Goal: Information Seeking & Learning: Learn about a topic

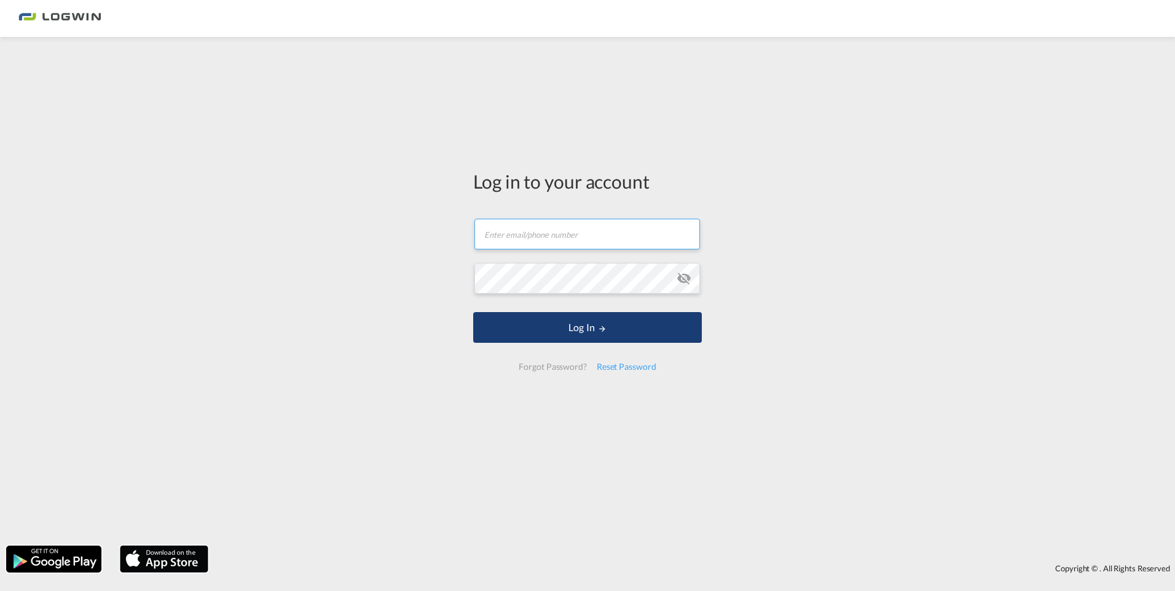
type input "[PERSON_NAME][EMAIL_ADDRESS][PERSON_NAME][DOMAIN_NAME]"
click at [595, 326] on button "Log In" at bounding box center [587, 327] width 229 height 31
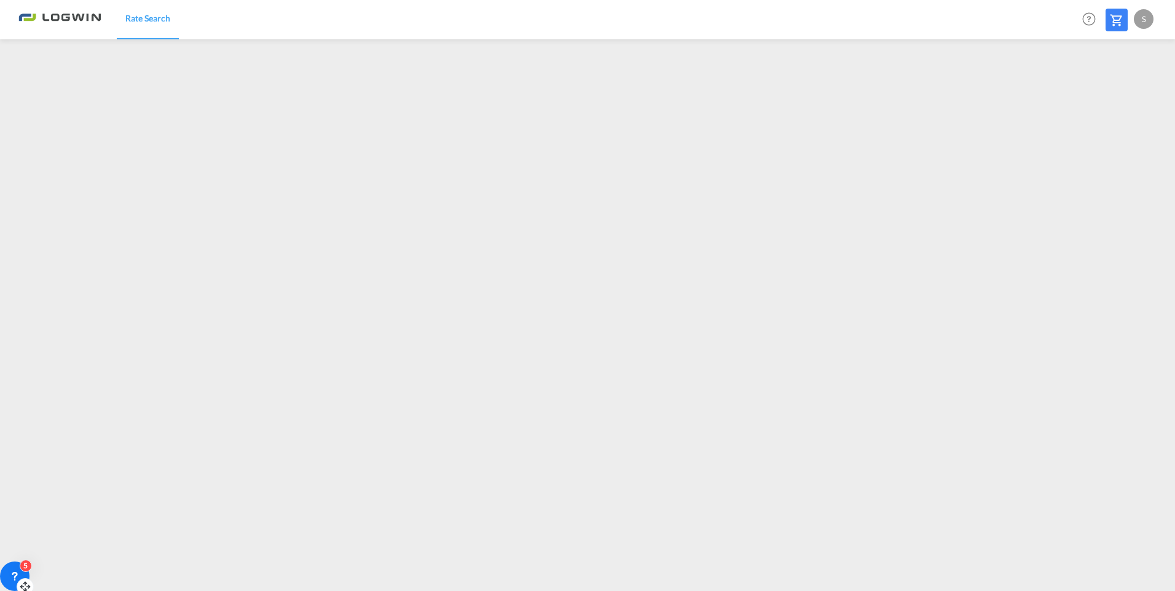
click at [14, 571] on icon at bounding box center [15, 575] width 4 height 5
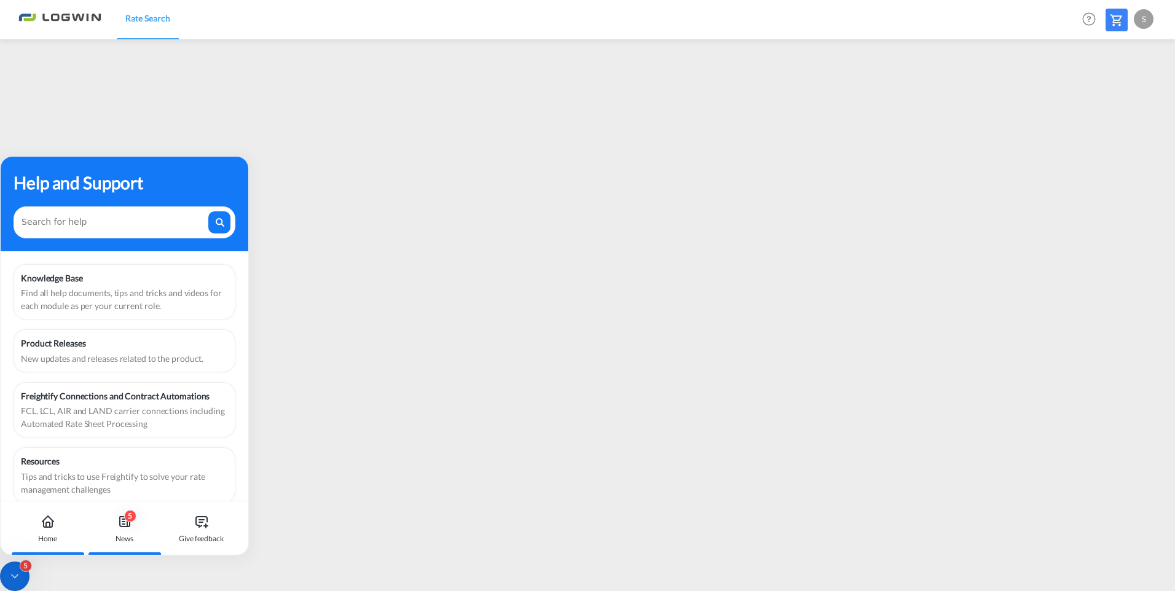
click at [125, 527] on icon at bounding box center [124, 521] width 15 height 15
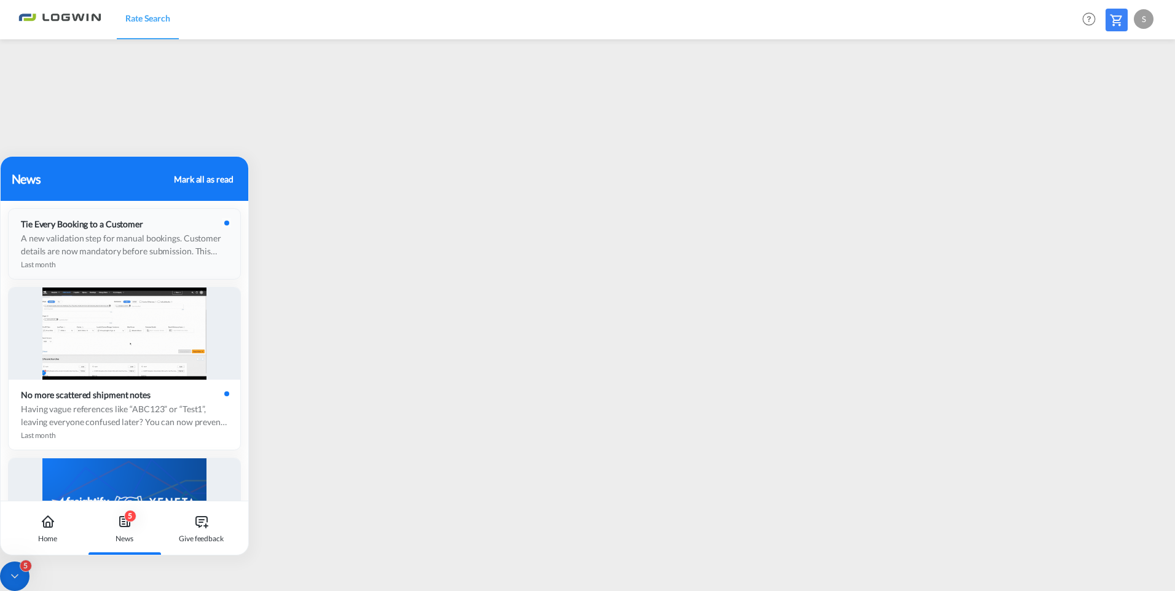
click at [227, 256] on div "Tie Every Booking to a Customer A new validation step for manual bookings. Cust…" at bounding box center [125, 244] width 232 height 70
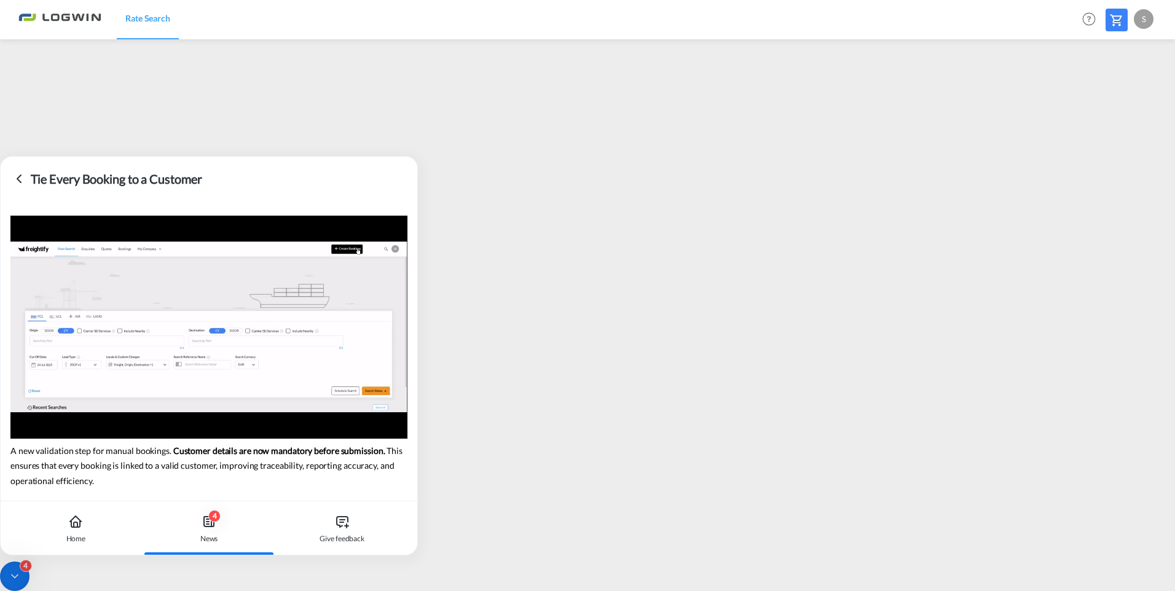
click at [20, 178] on icon at bounding box center [19, 178] width 15 height 15
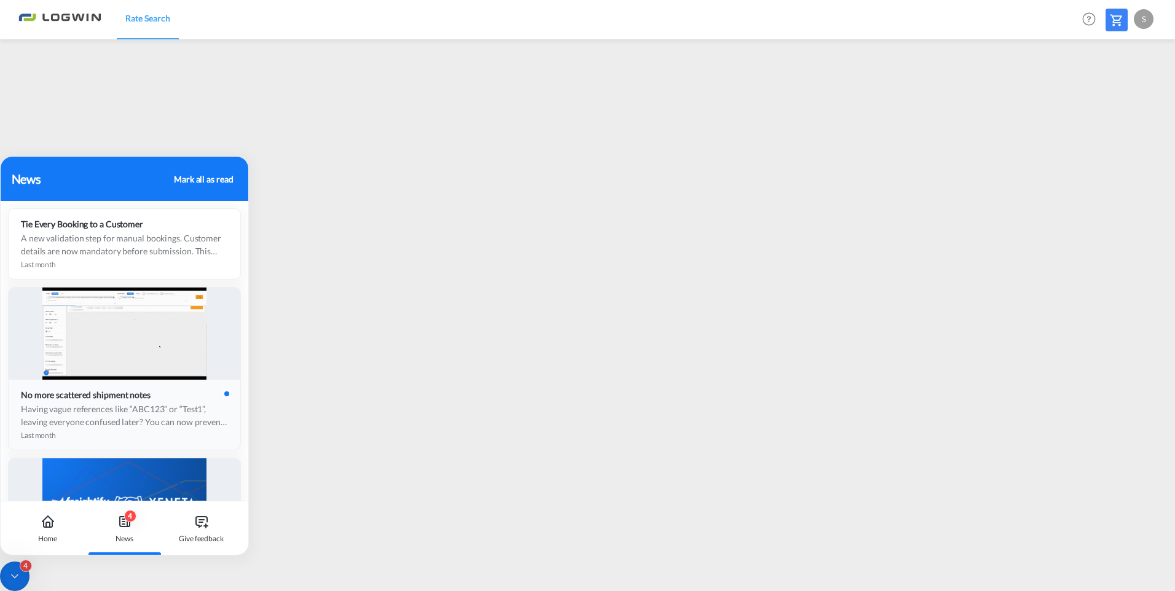
click at [66, 413] on div "Having vague references like “ABC123” or “Test1”, leaving everyone confused lat…" at bounding box center [124, 415] width 207 height 26
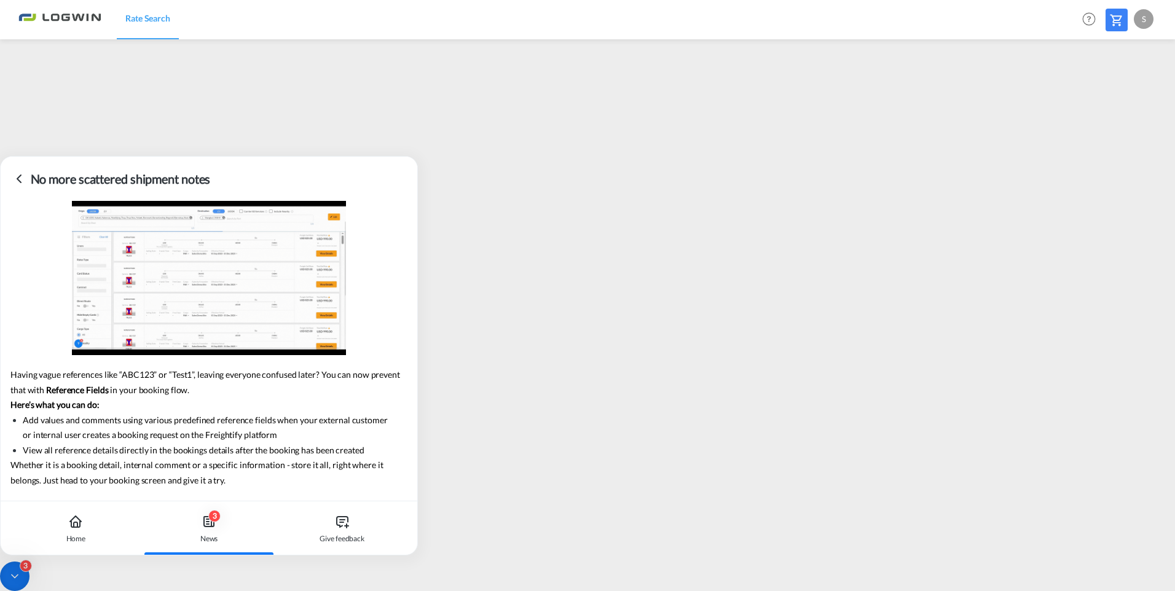
click at [15, 180] on icon at bounding box center [19, 178] width 15 height 15
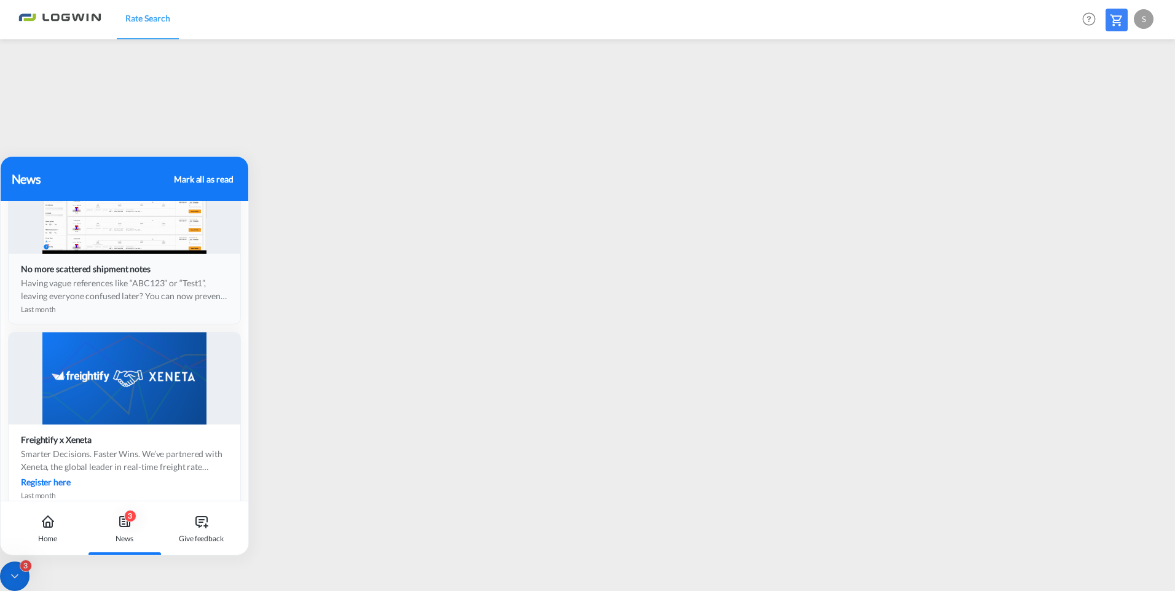
scroll to position [184, 0]
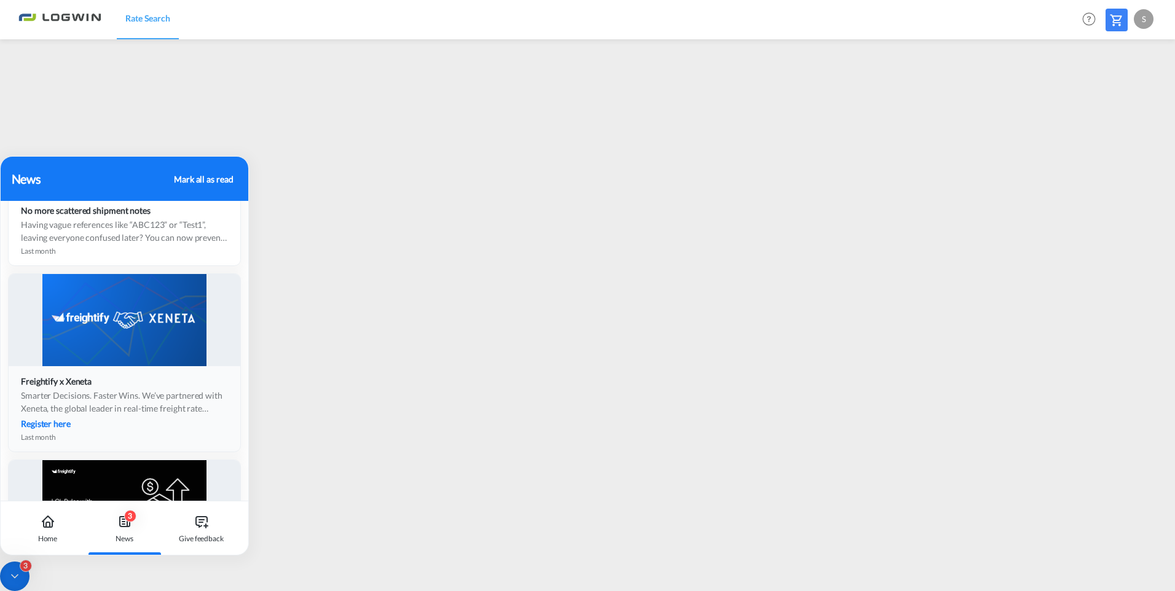
click at [52, 386] on div "Freightify x Xeneta" at bounding box center [60, 381] width 78 height 10
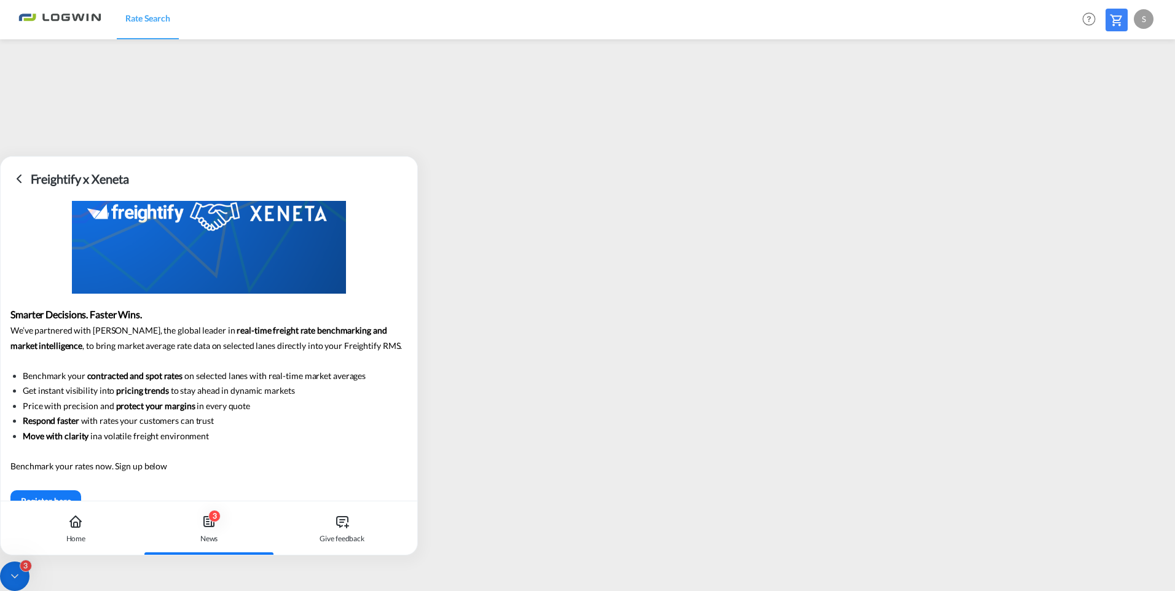
scroll to position [85, 0]
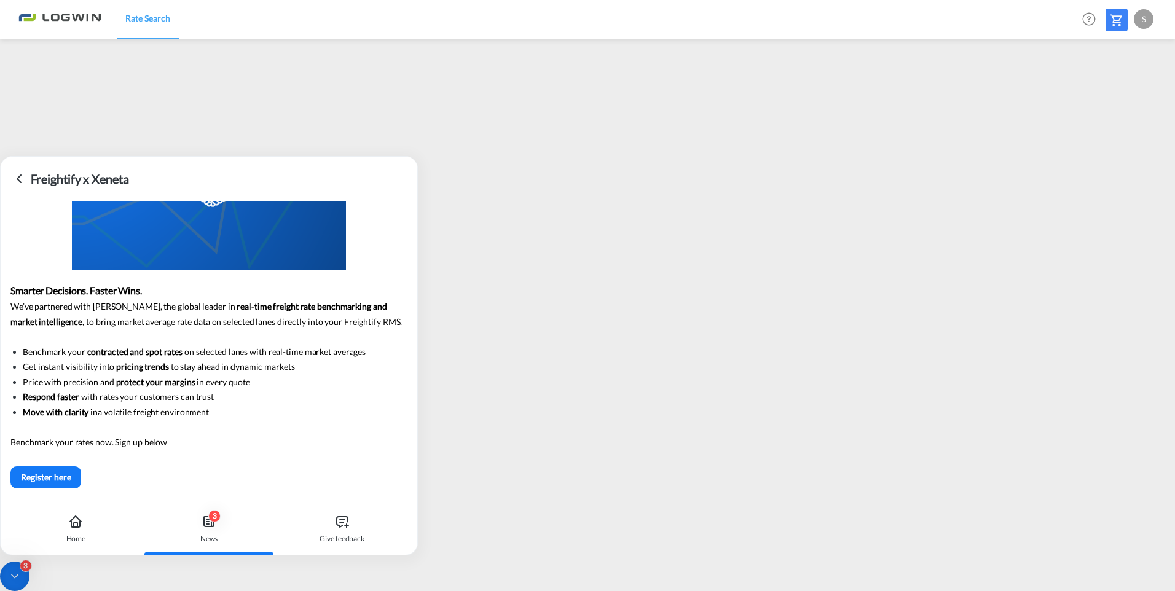
click at [21, 177] on icon at bounding box center [19, 178] width 15 height 15
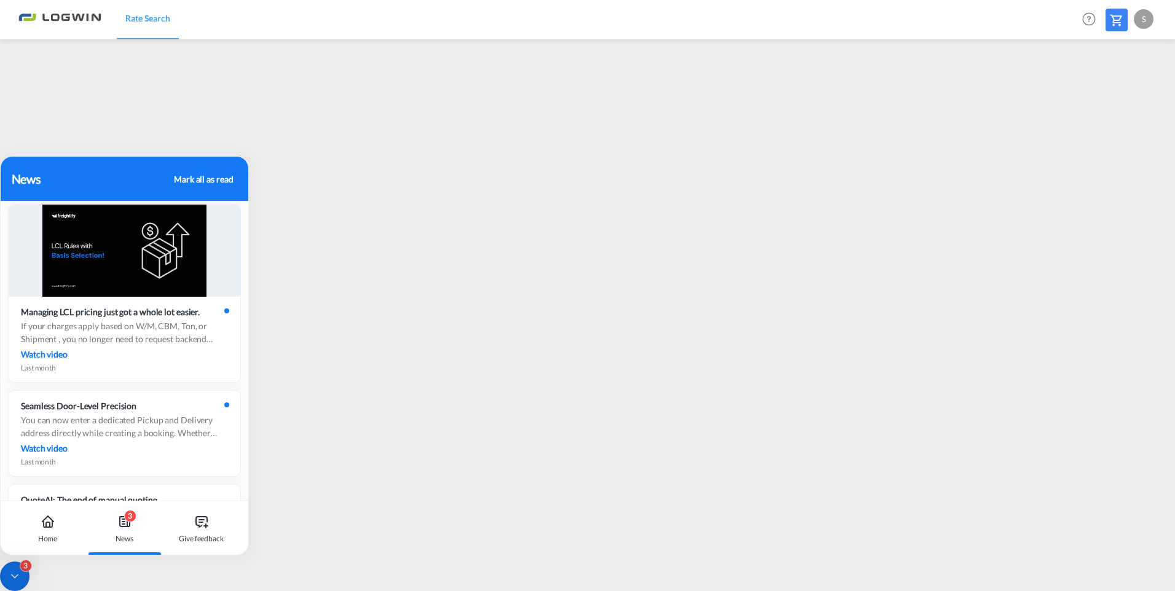
scroll to position [454, 0]
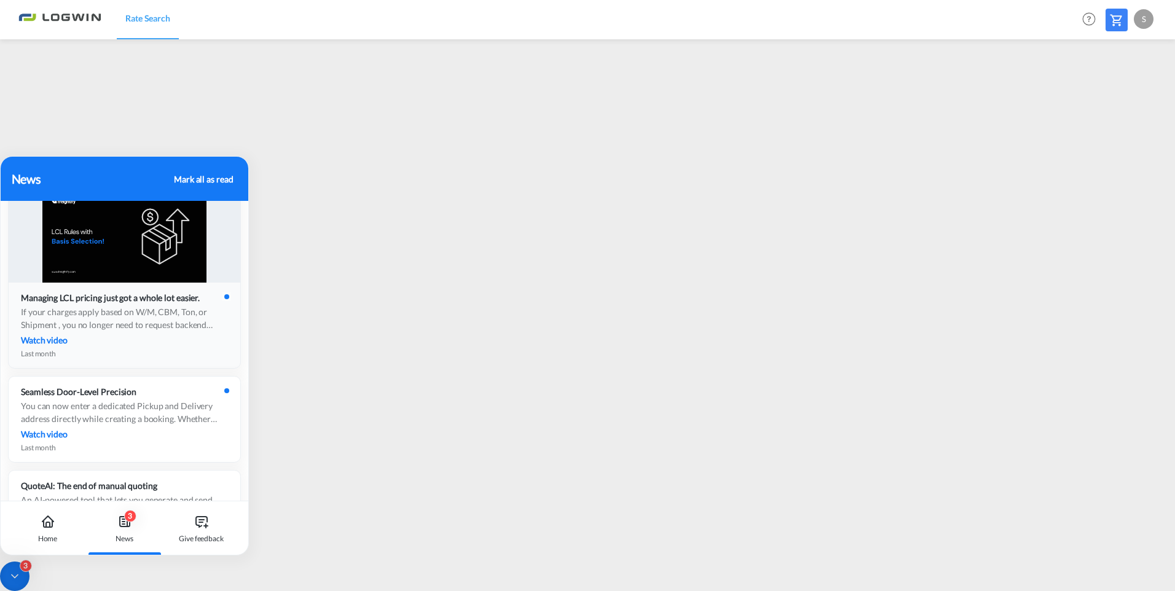
click at [125, 343] on div "Watch video" at bounding box center [124, 340] width 207 height 13
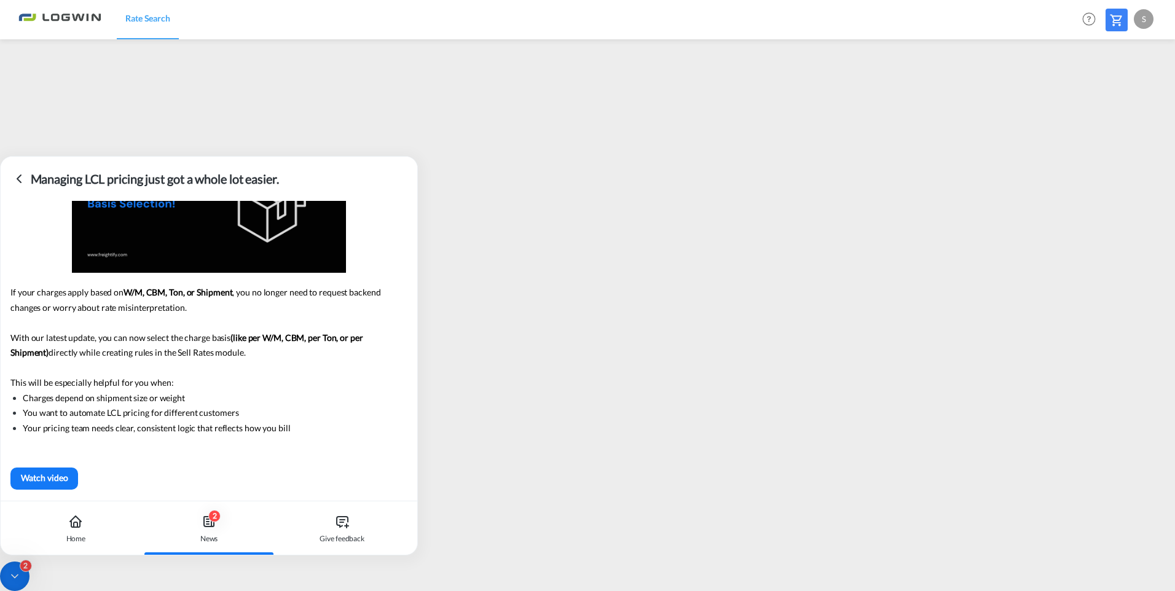
scroll to position [84, 0]
click at [58, 474] on div "Watch video" at bounding box center [44, 476] width 60 height 18
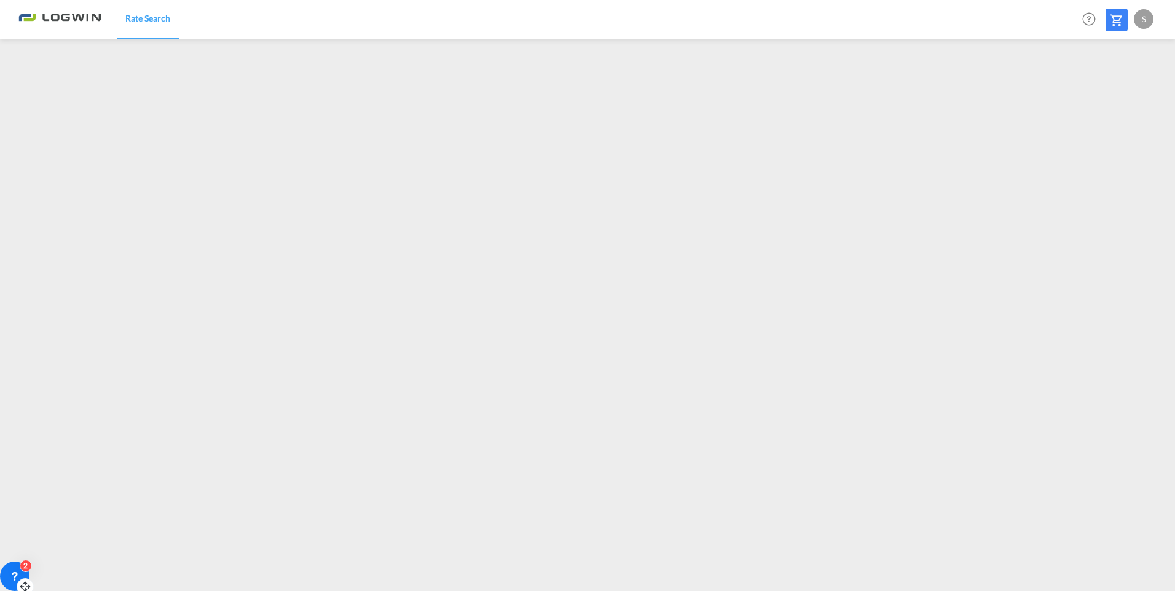
click at [13, 571] on icon at bounding box center [15, 575] width 4 height 5
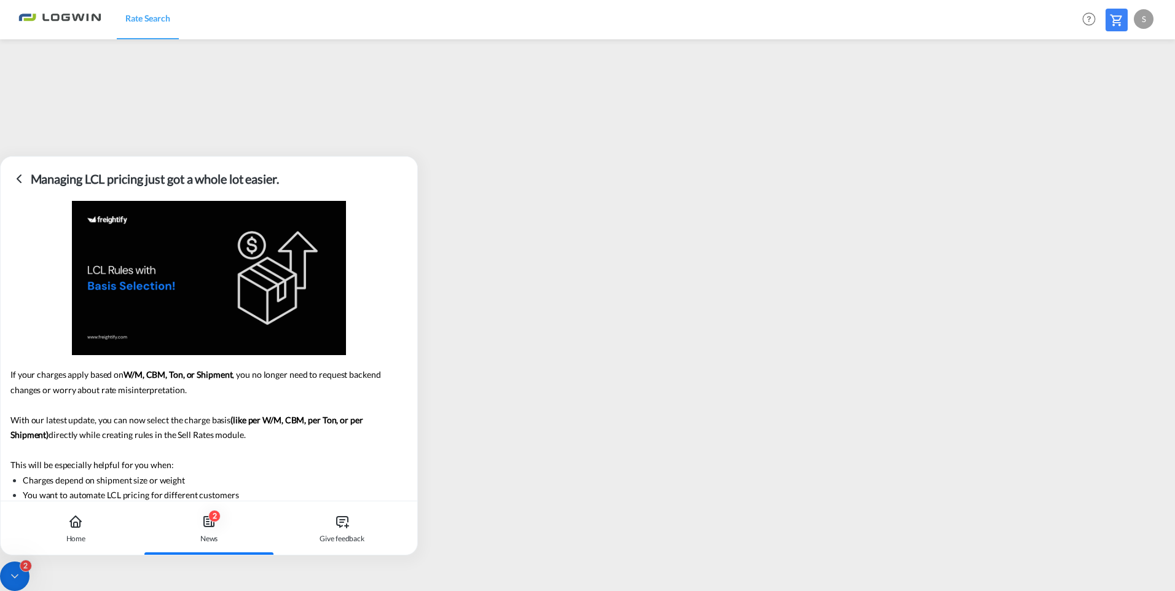
click at [21, 180] on icon at bounding box center [19, 178] width 15 height 15
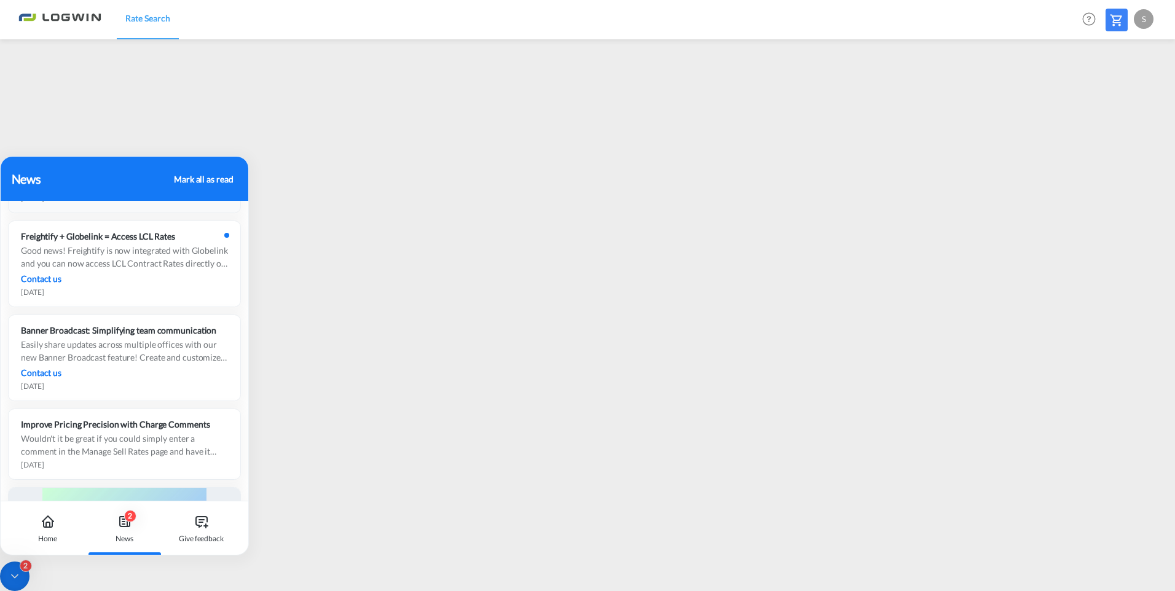
scroll to position [799, 0]
click at [147, 260] on div "Good news! Freightify is now integrated with Globelink and you can now access L…" at bounding box center [124, 256] width 207 height 26
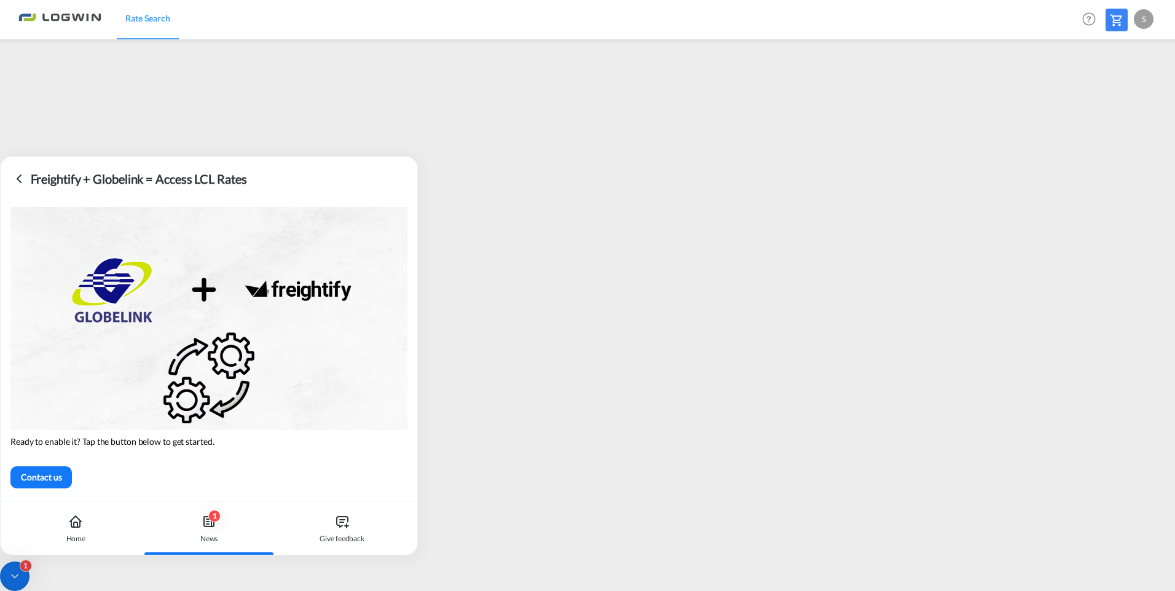
scroll to position [0, 0]
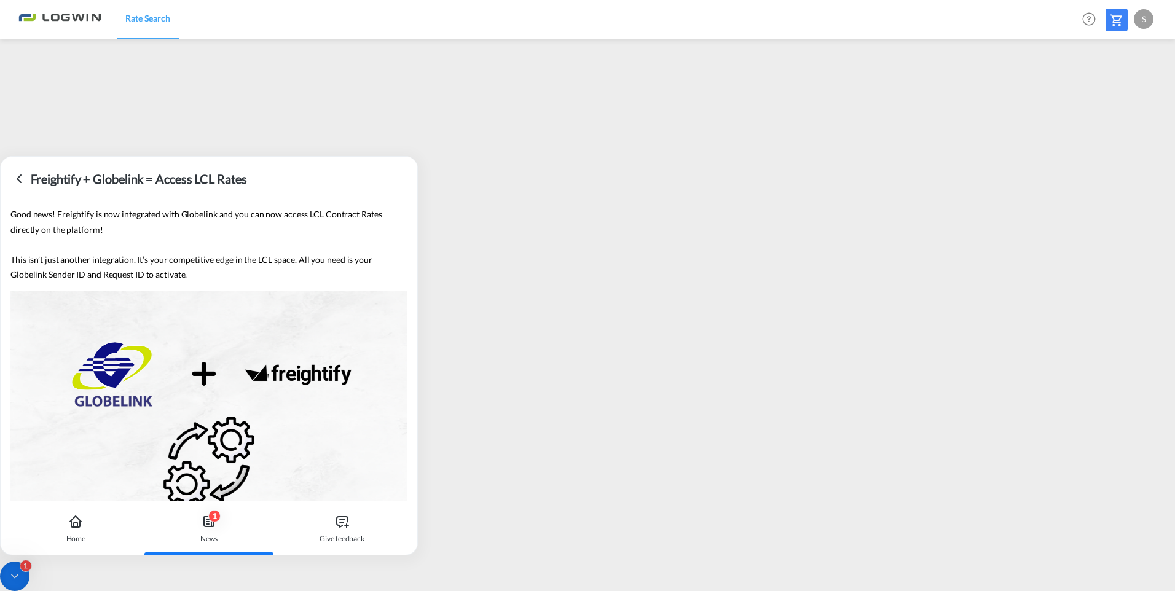
click at [20, 177] on icon at bounding box center [19, 178] width 4 height 7
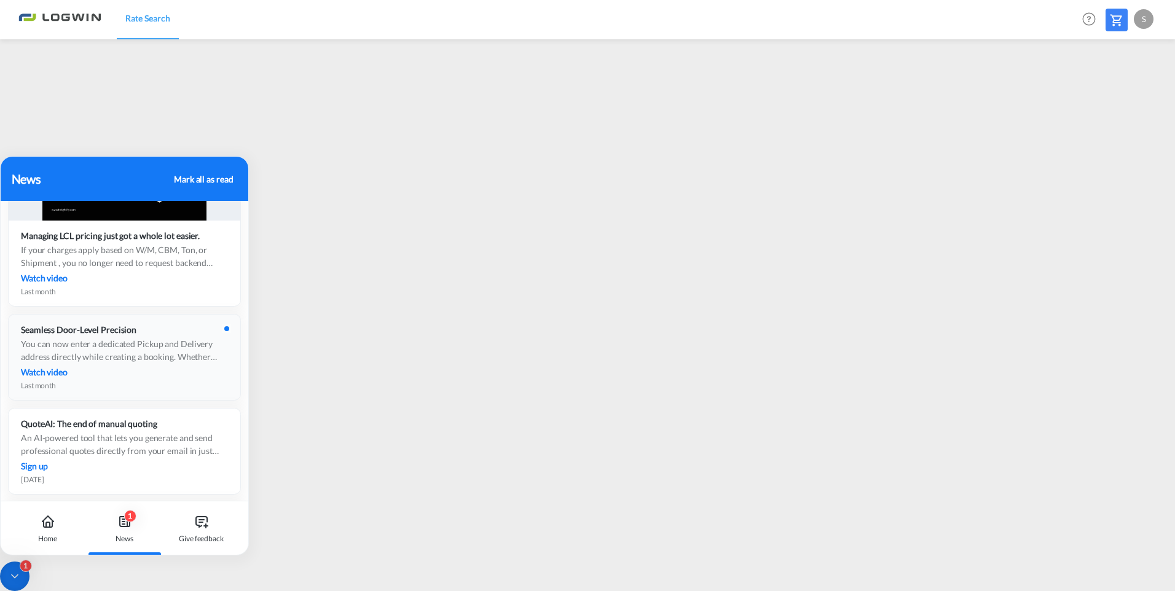
scroll to position [491, 0]
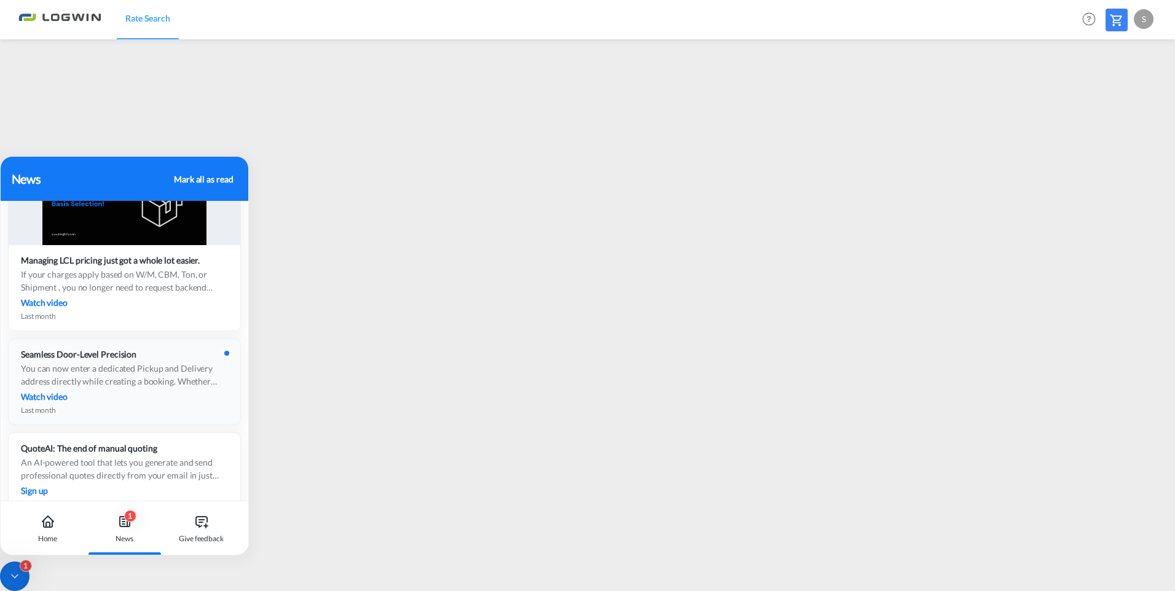
click at [135, 381] on div "You can now enter a dedicated Pickup and Delivery address directly while creati…" at bounding box center [124, 375] width 207 height 26
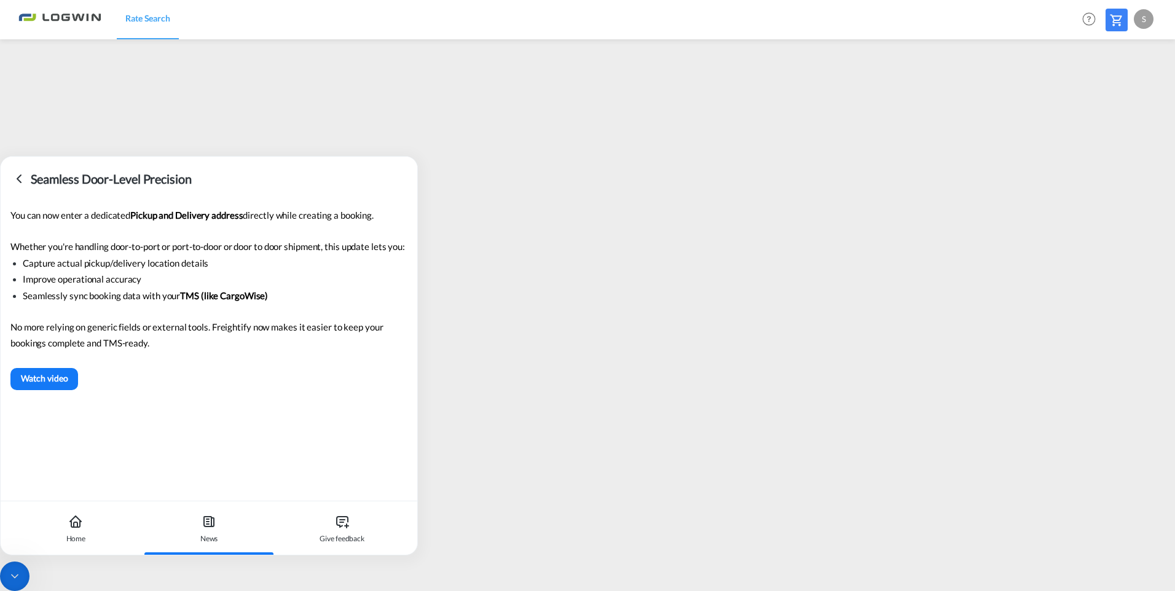
scroll to position [0, 0]
click at [20, 181] on icon at bounding box center [19, 178] width 4 height 7
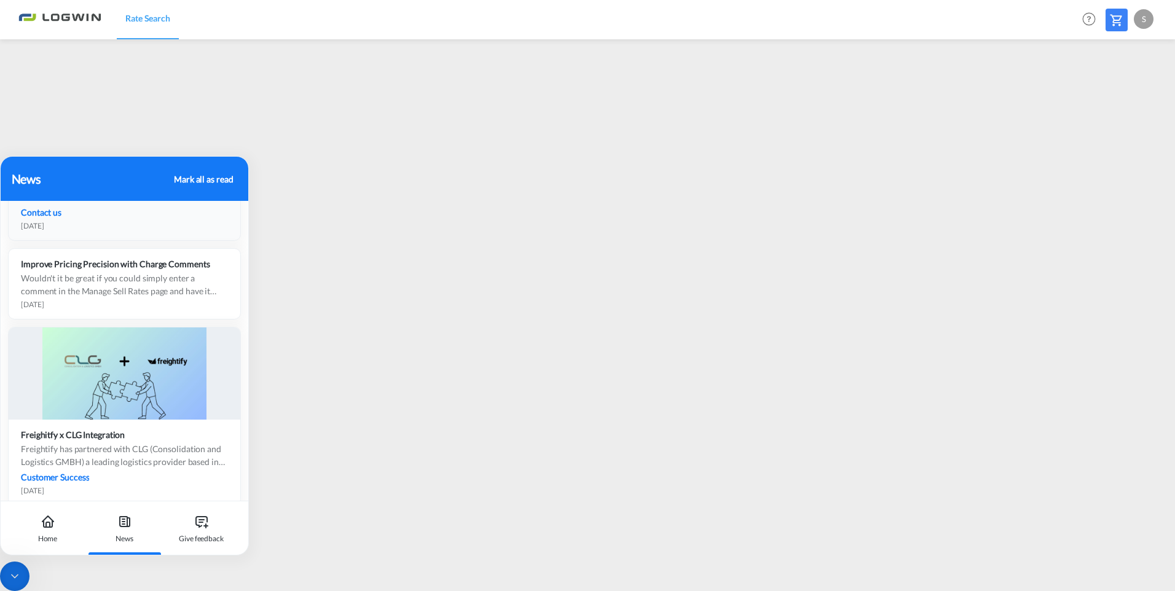
scroll to position [1044, 0]
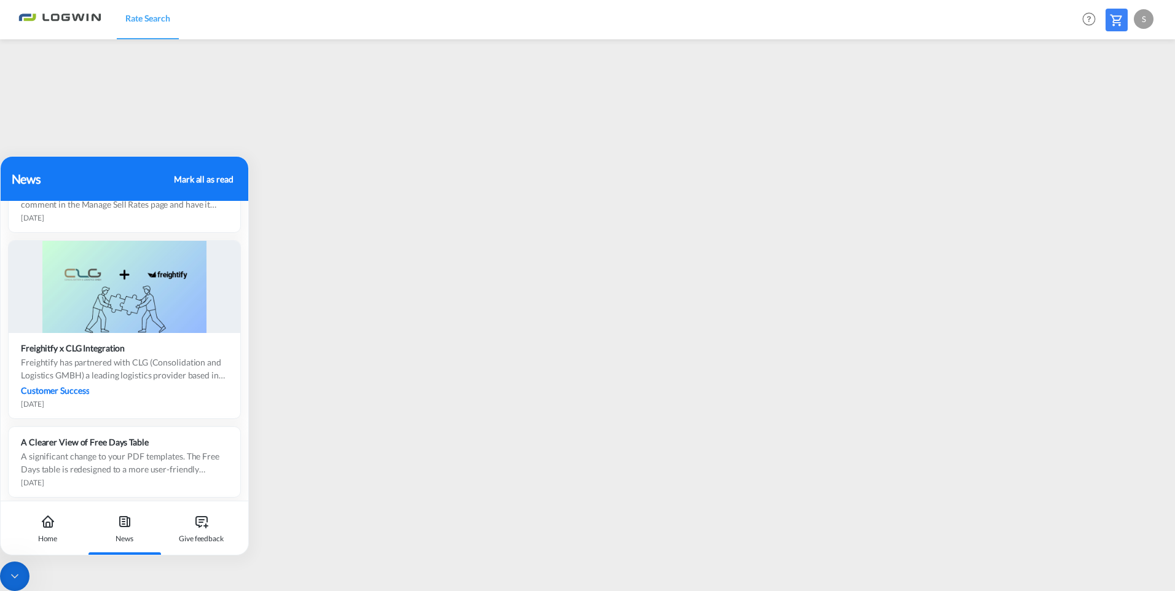
click at [91, 174] on div "News" at bounding box center [91, 179] width 158 height 18
click at [1, 571] on div at bounding box center [14, 575] width 29 height 29
